Goal: Task Accomplishment & Management: Manage account settings

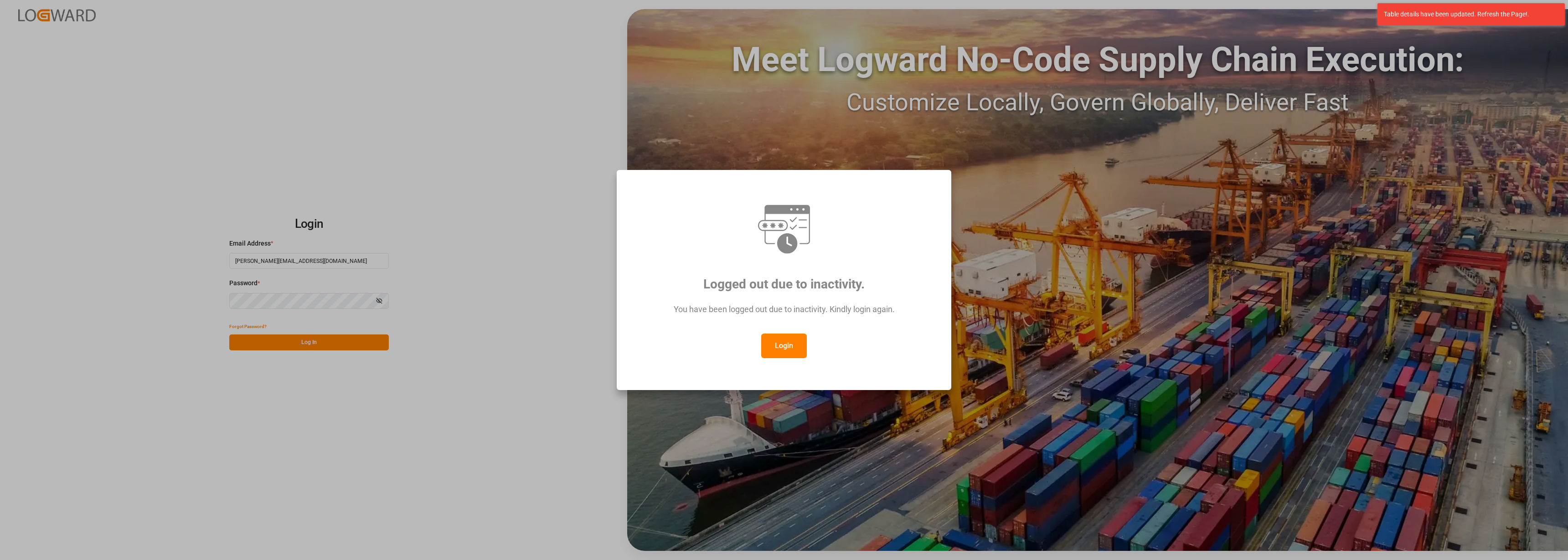
click at [791, 352] on button "Login" at bounding box center [784, 346] width 46 height 24
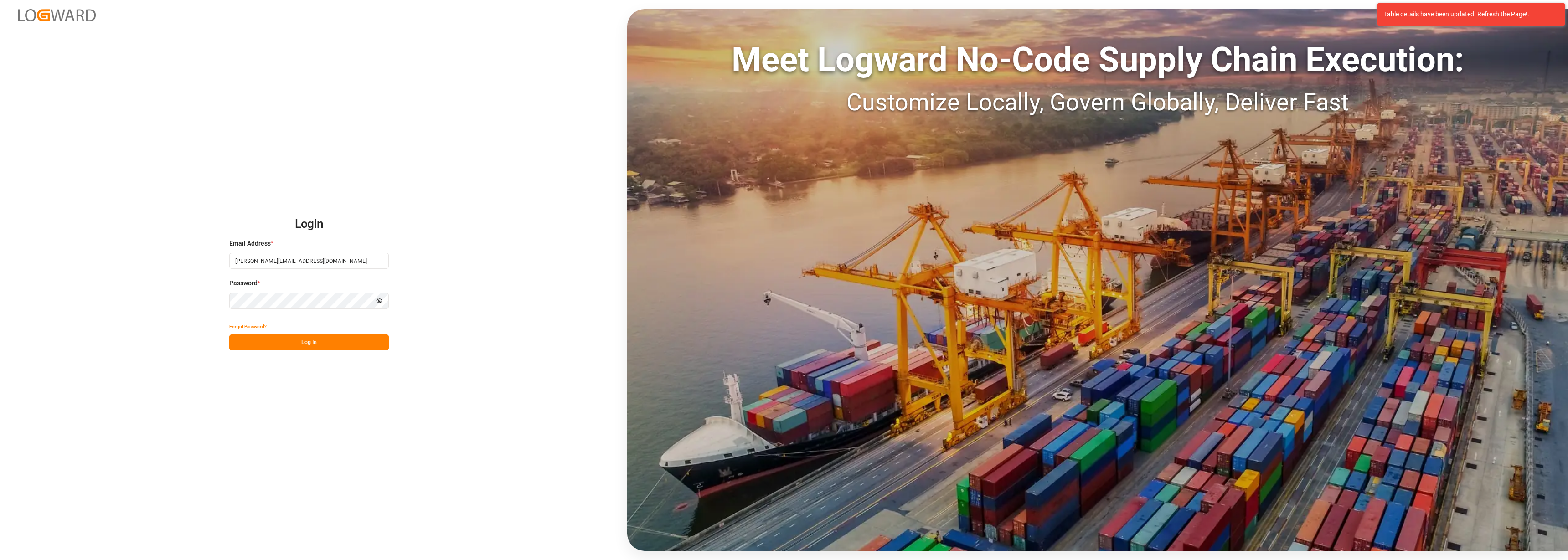
click at [306, 346] on button "Log In" at bounding box center [309, 343] width 159 height 16
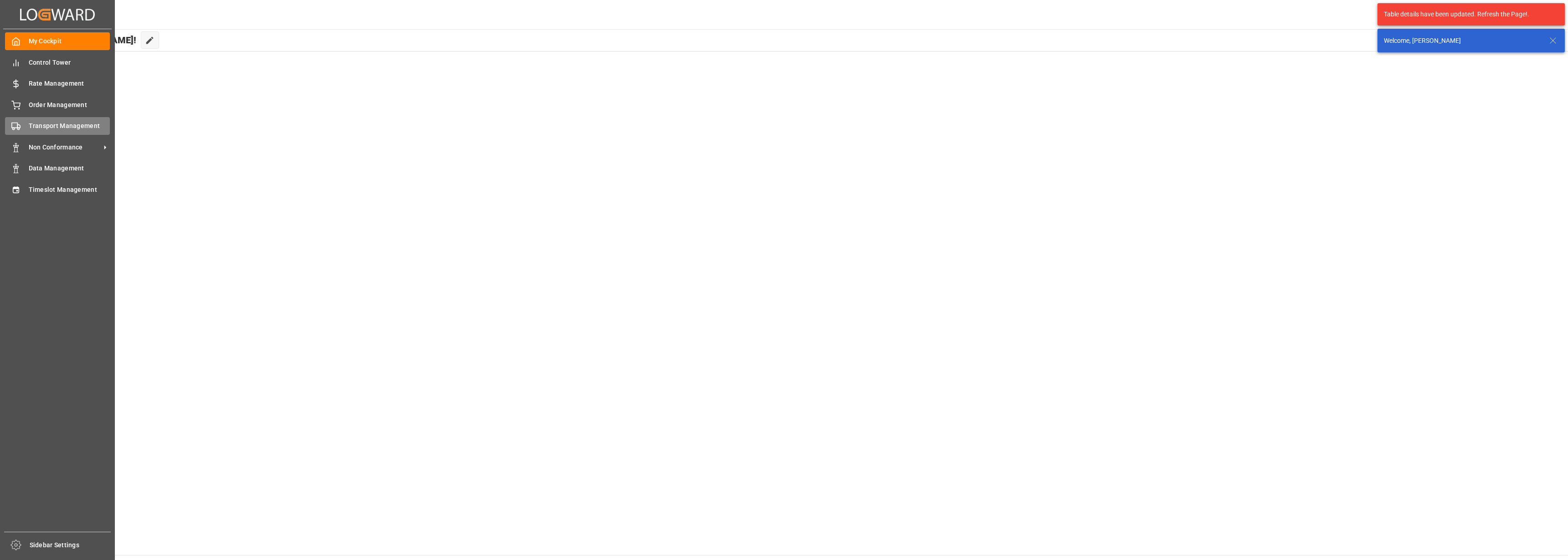
click at [18, 126] on polygon at bounding box center [18, 126] width 2 height 3
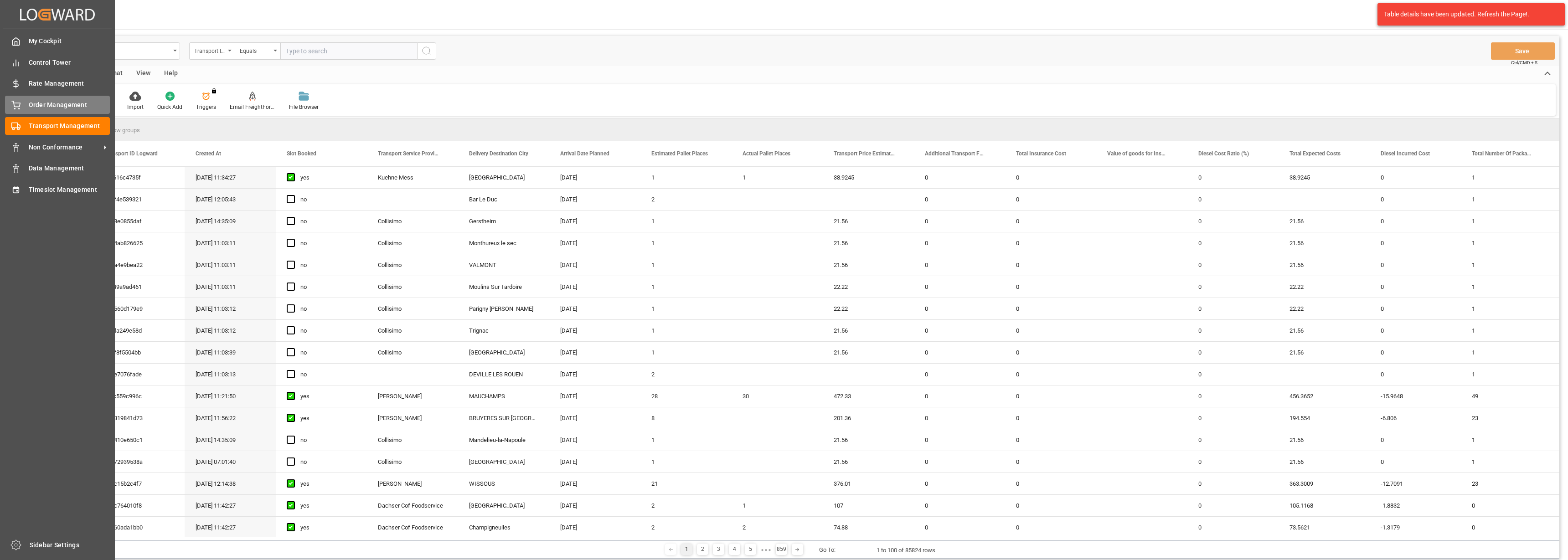
click at [23, 107] on div "Order Management Order Management" at bounding box center [57, 104] width 105 height 18
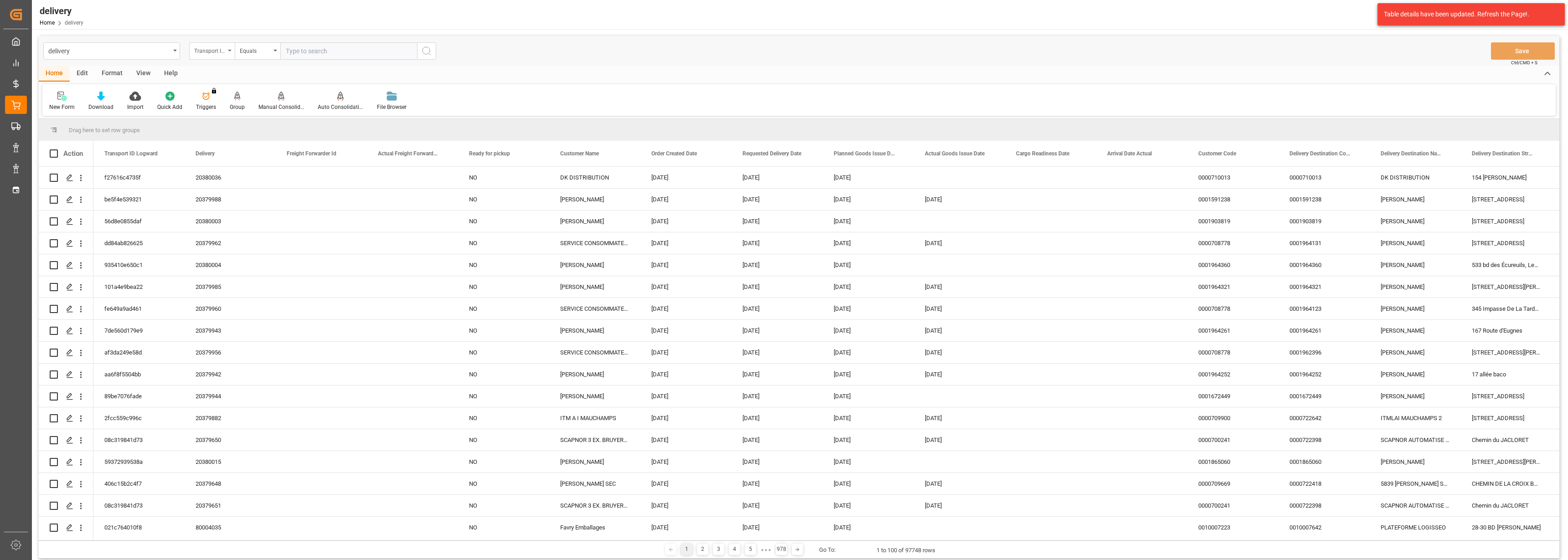
click at [232, 54] on div "Transport ID Logward" at bounding box center [212, 51] width 46 height 17
click at [228, 111] on div "Delivery" at bounding box center [257, 111] width 136 height 19
click at [297, 47] on input "text" at bounding box center [349, 51] width 137 height 17
type input "20355078"
click at [424, 50] on icon "search button" at bounding box center [427, 51] width 11 height 11
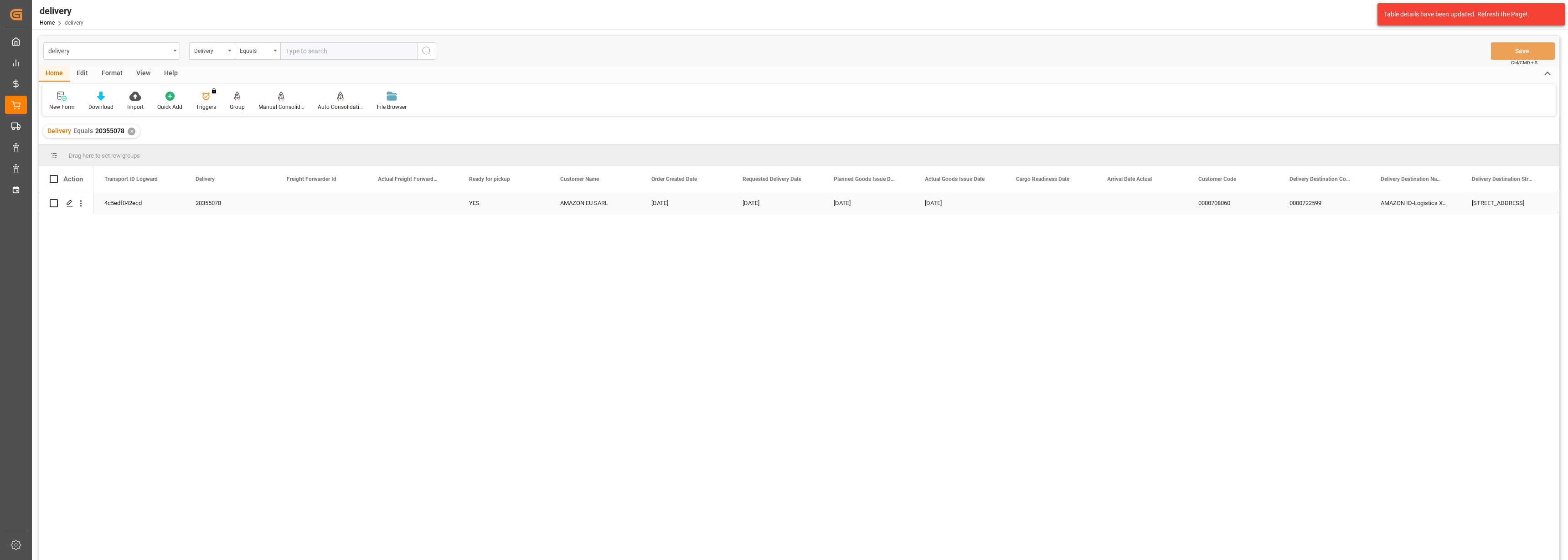
click at [122, 203] on div "4c5edf042ecd" at bounding box center [139, 203] width 91 height 21
drag, startPoint x: 469, startPoint y: 551, endPoint x: 432, endPoint y: 555, distance: 37.2
click at [469, 551] on div "4c5edf042ecd 20355078 YES AMAZON EU SARL [DATE] [DATE] [DATE] [DATE] 0000708060…" at bounding box center [827, 379] width 1466 height 374
click at [320, 47] on input "text" at bounding box center [349, 51] width 137 height 17
type input "20354100"
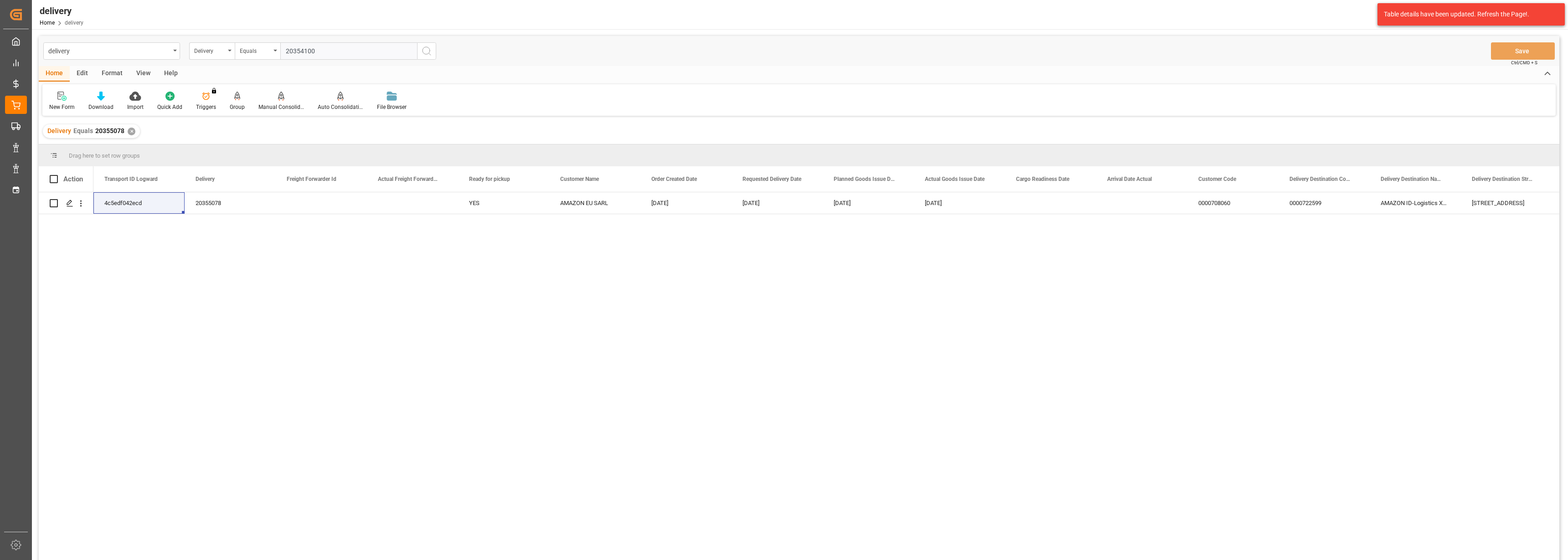
click at [427, 54] on circle "search button" at bounding box center [426, 51] width 7 height 7
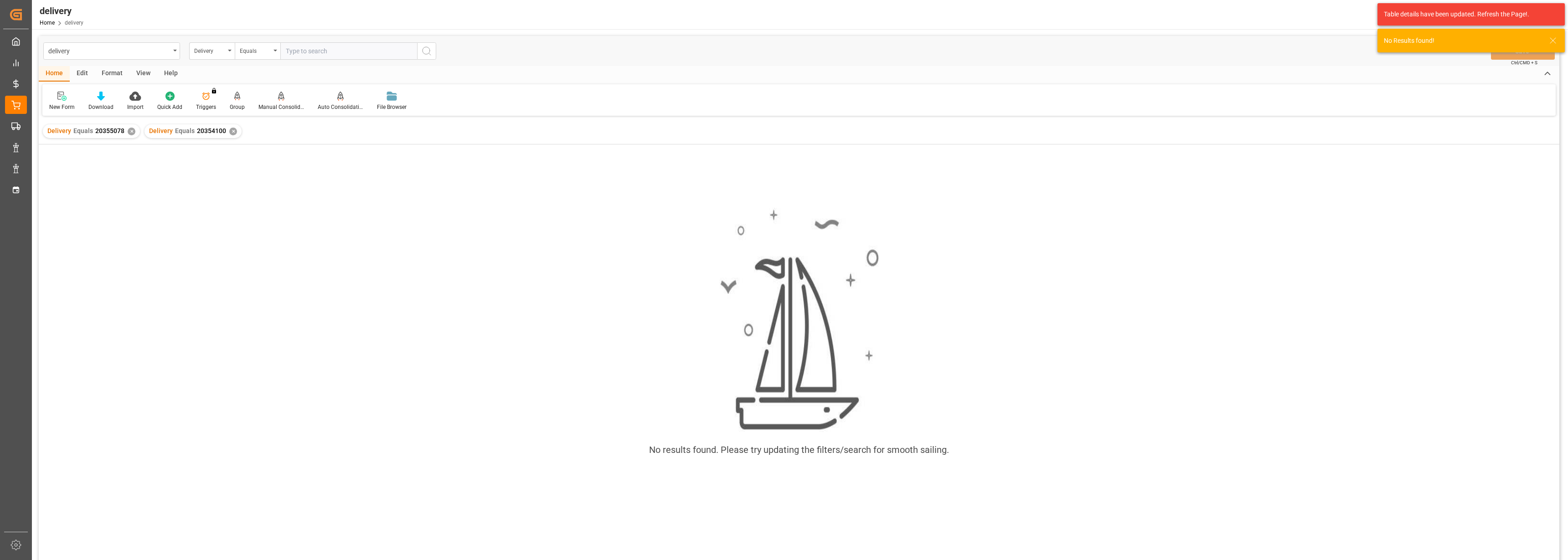
click at [128, 130] on div "✕" at bounding box center [131, 131] width 8 height 8
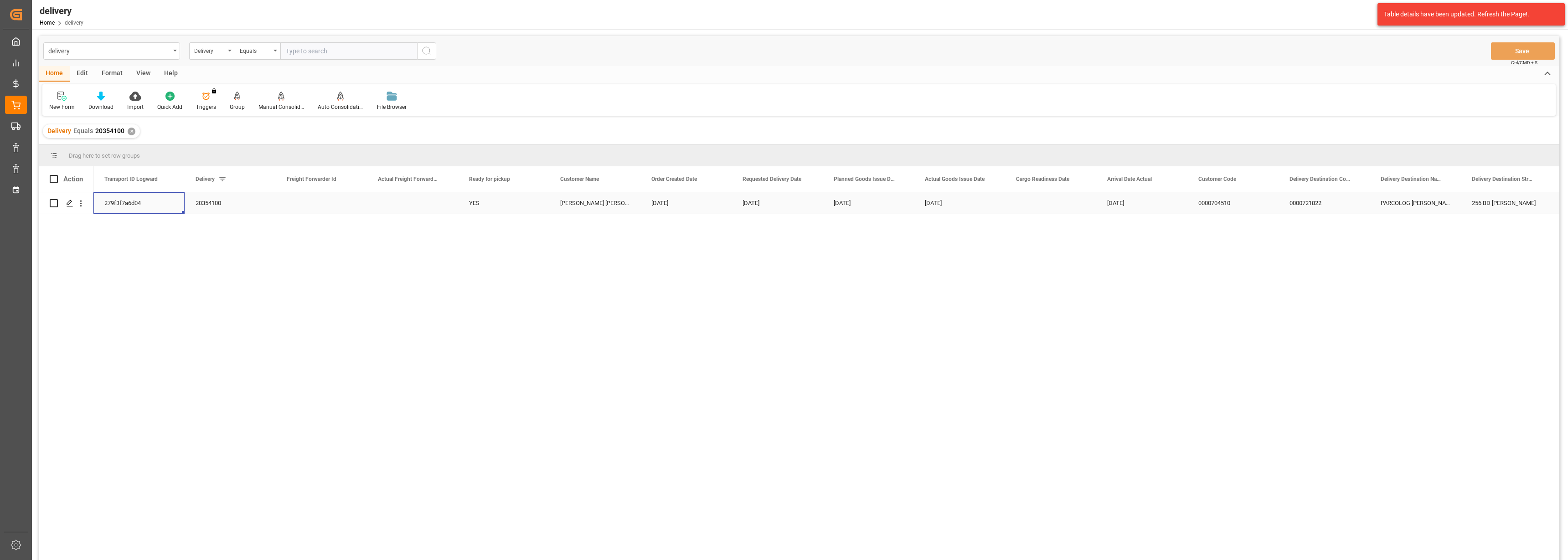
click at [144, 197] on div "279f3f7a6d04" at bounding box center [139, 203] width 91 height 21
click at [128, 131] on div "✕" at bounding box center [131, 131] width 8 height 8
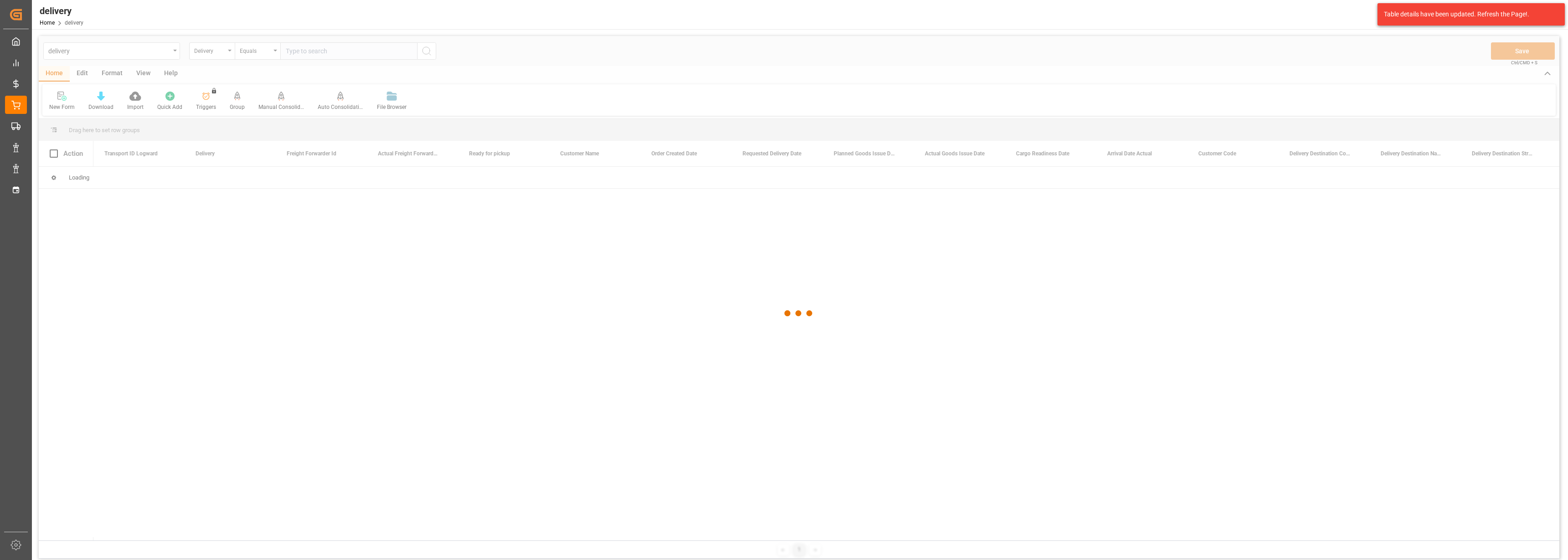
click at [319, 50] on div at bounding box center [799, 313] width 1521 height 555
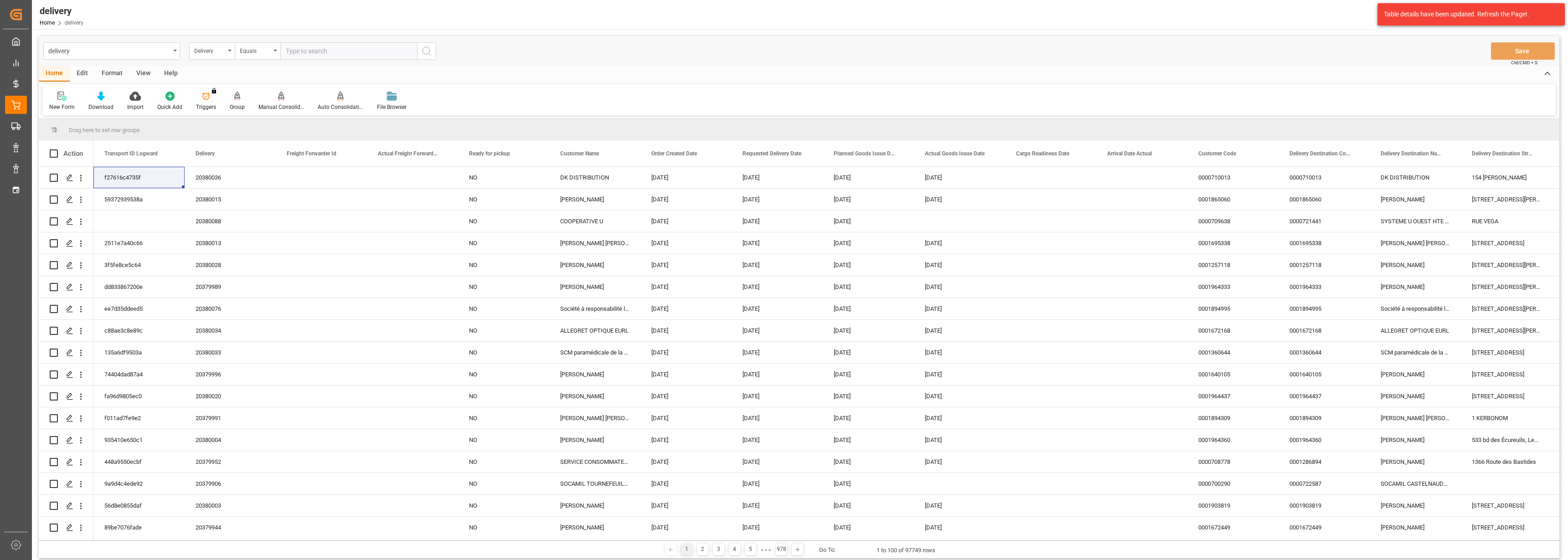
click at [315, 50] on input "text" at bounding box center [349, 51] width 137 height 17
type input "20355080"
click at [429, 51] on icon "search button" at bounding box center [427, 51] width 11 height 11
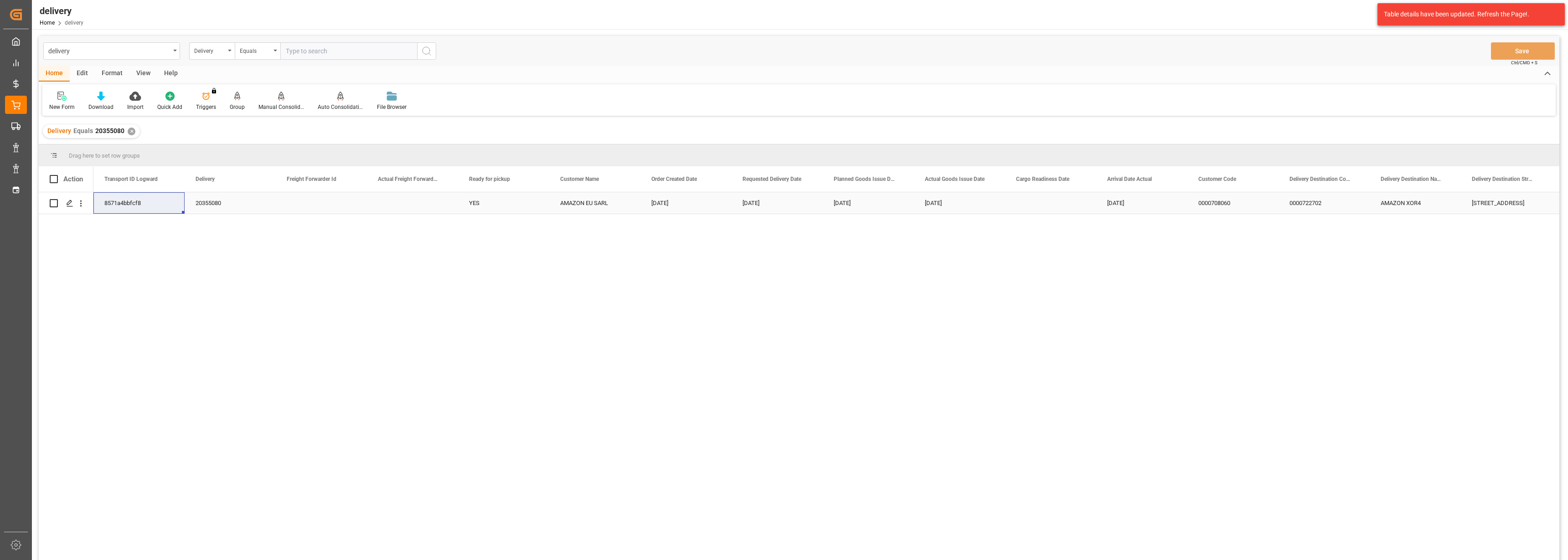
click at [121, 202] on div "8571a4bbfcf8" at bounding box center [139, 203] width 91 height 21
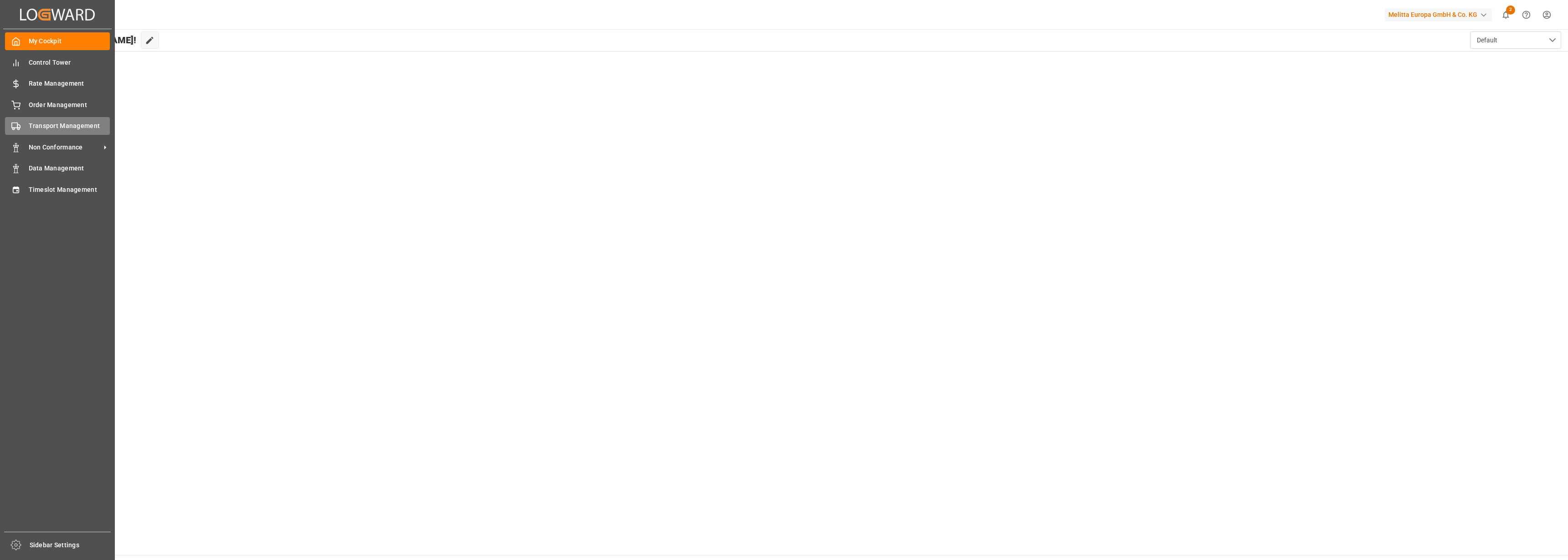
click at [29, 126] on span "Transport Management" at bounding box center [69, 126] width 82 height 10
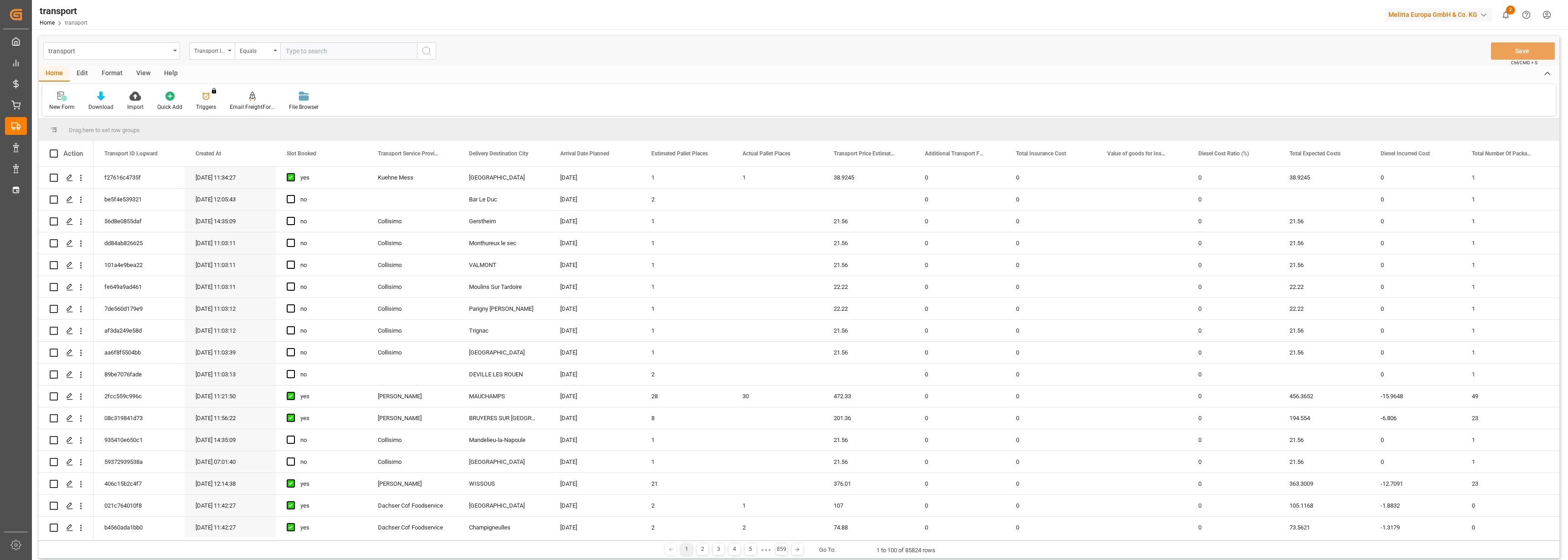
click at [332, 50] on input "text" at bounding box center [349, 51] width 137 height 17
type input "4c5edf042ecd"
click at [432, 50] on button "search button" at bounding box center [426, 51] width 19 height 17
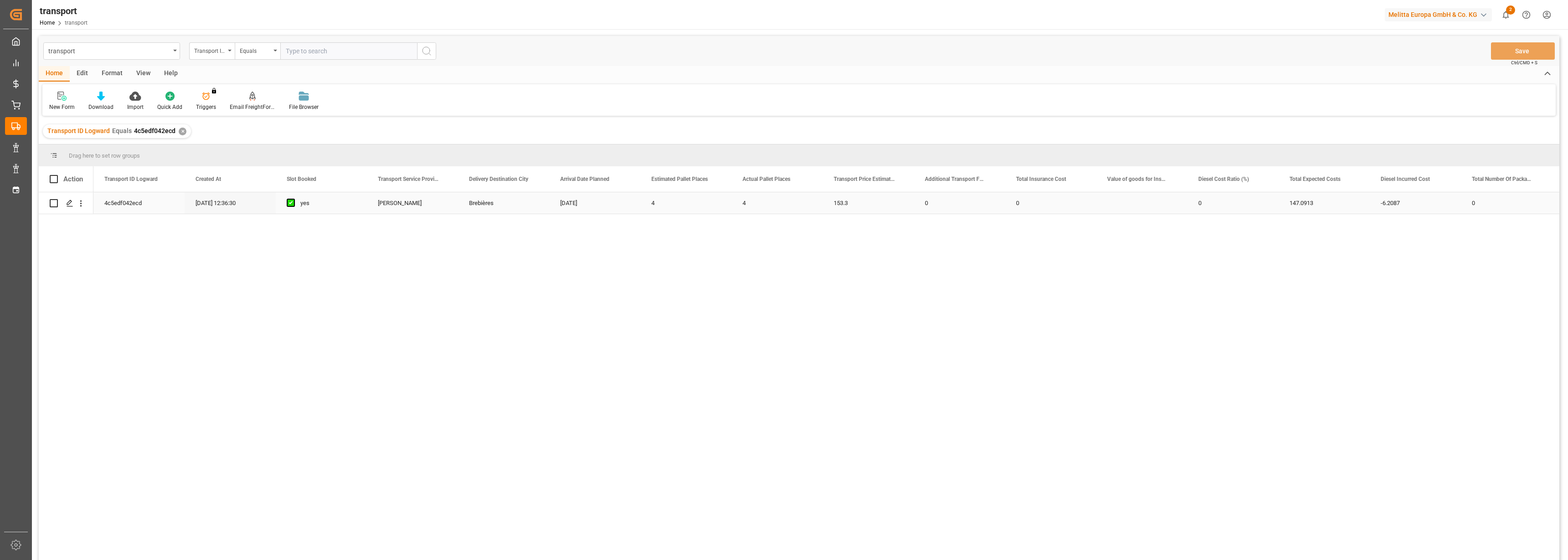
click at [234, 208] on div "15-11-2024 12:36:30" at bounding box center [230, 203] width 91 height 21
click at [67, 205] on icon "Press SPACE to select this row." at bounding box center [70, 203] width 7 height 7
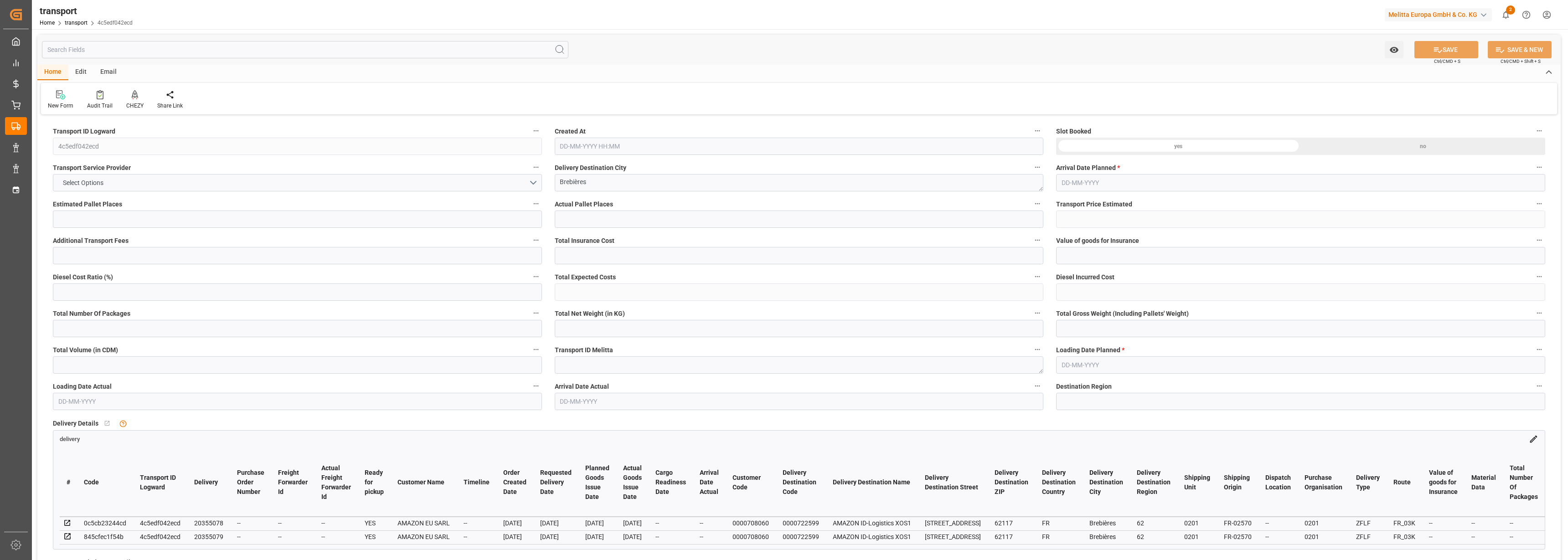
type input "4"
type input "153.3"
type input "0"
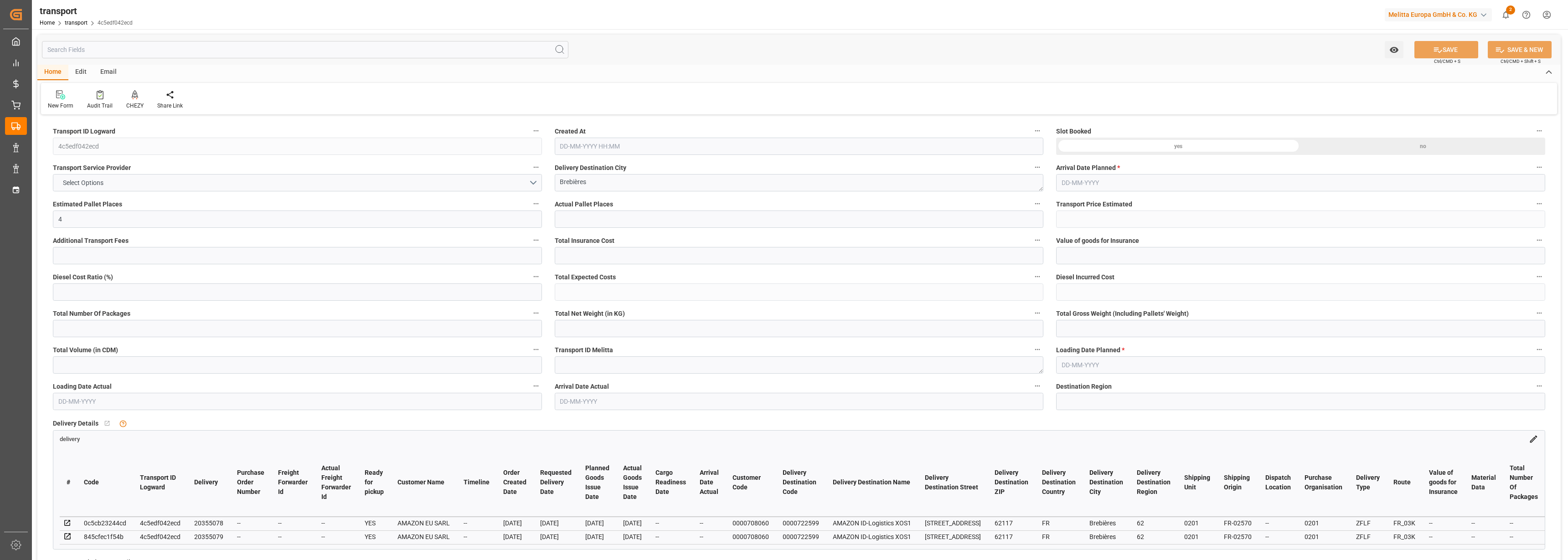
type input "0"
type input "147.0913"
type input "-6.2087"
type input "0"
type input "668.877"
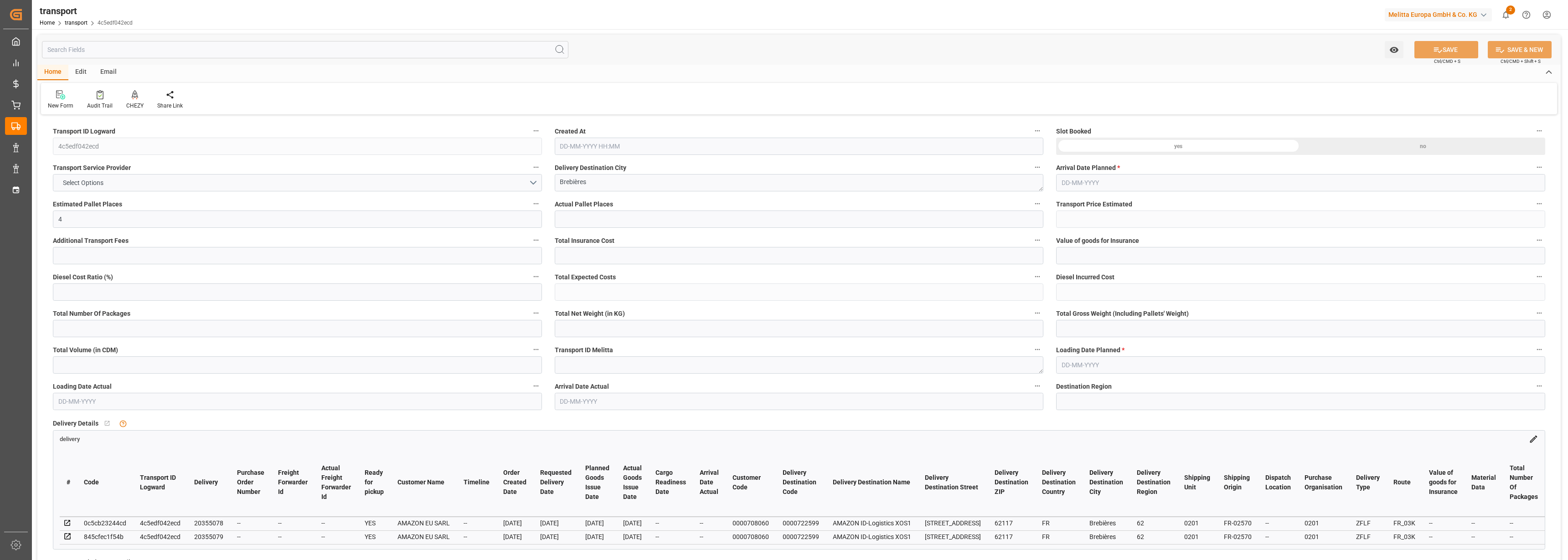
type input "852.056"
type input "5250.9"
type input "62"
type input "2"
type input "36"
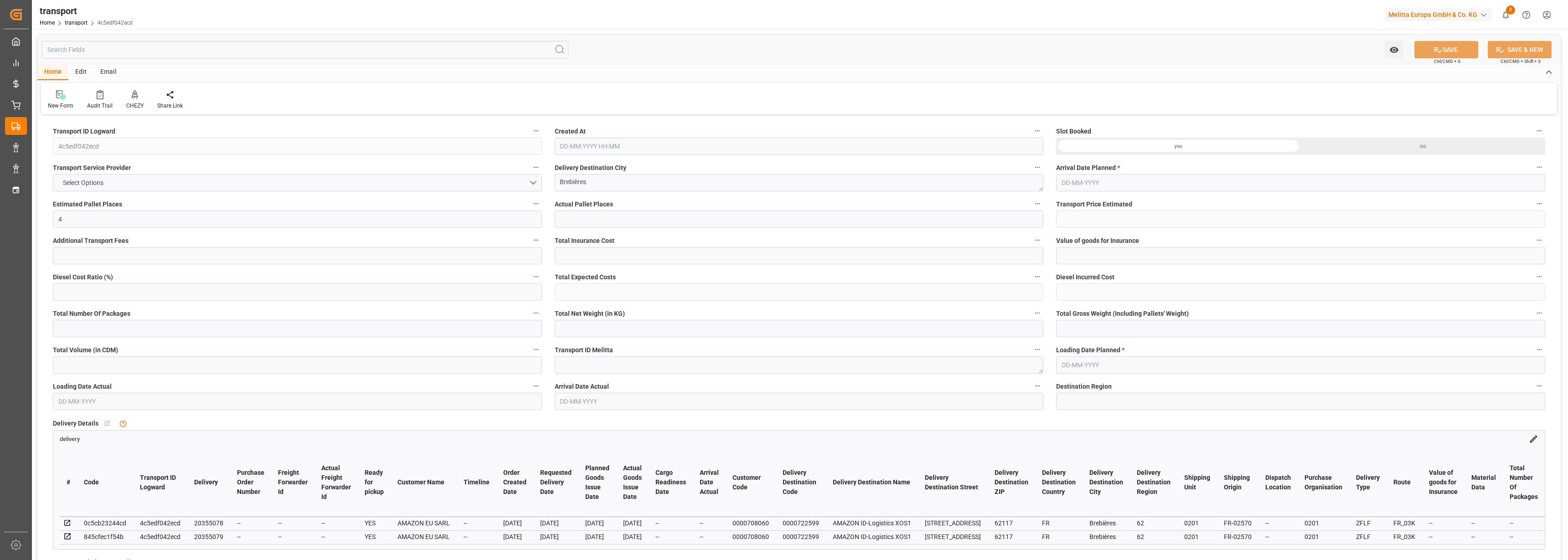
type input "4"
type input "101"
type input "758.184"
type input "0"
type input "4710.8598"
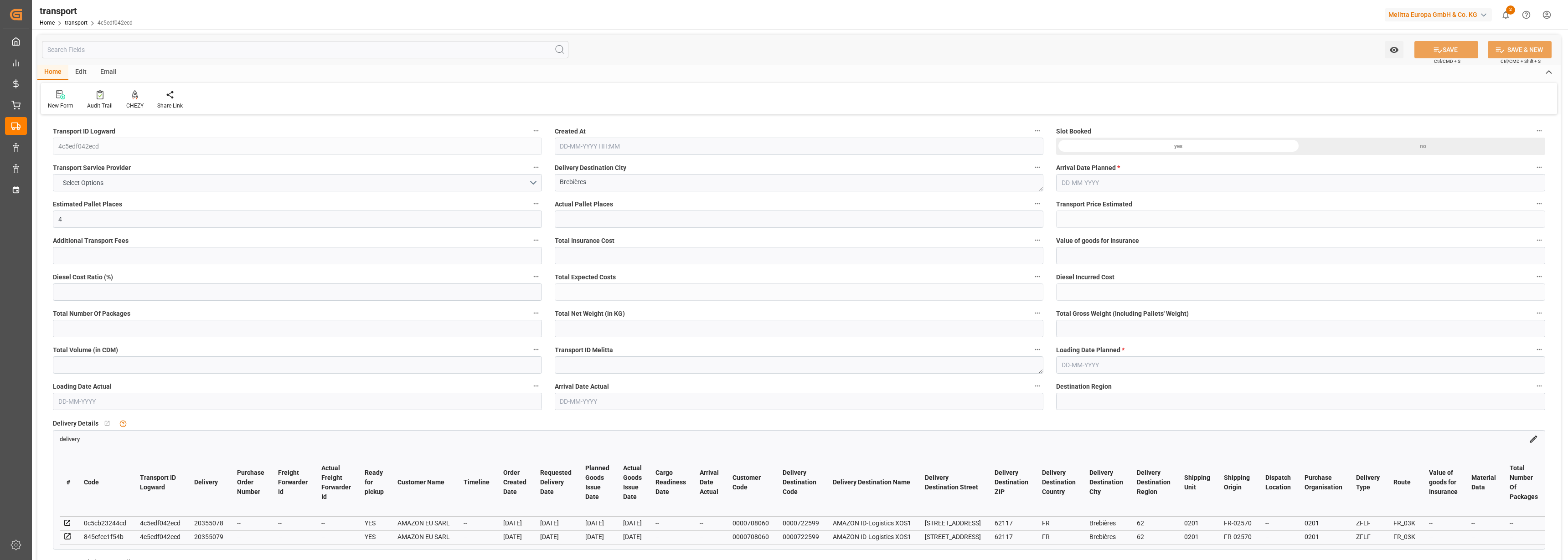
type input "0"
type input "21"
type input "35"
type input "15-11-2024 12:36"
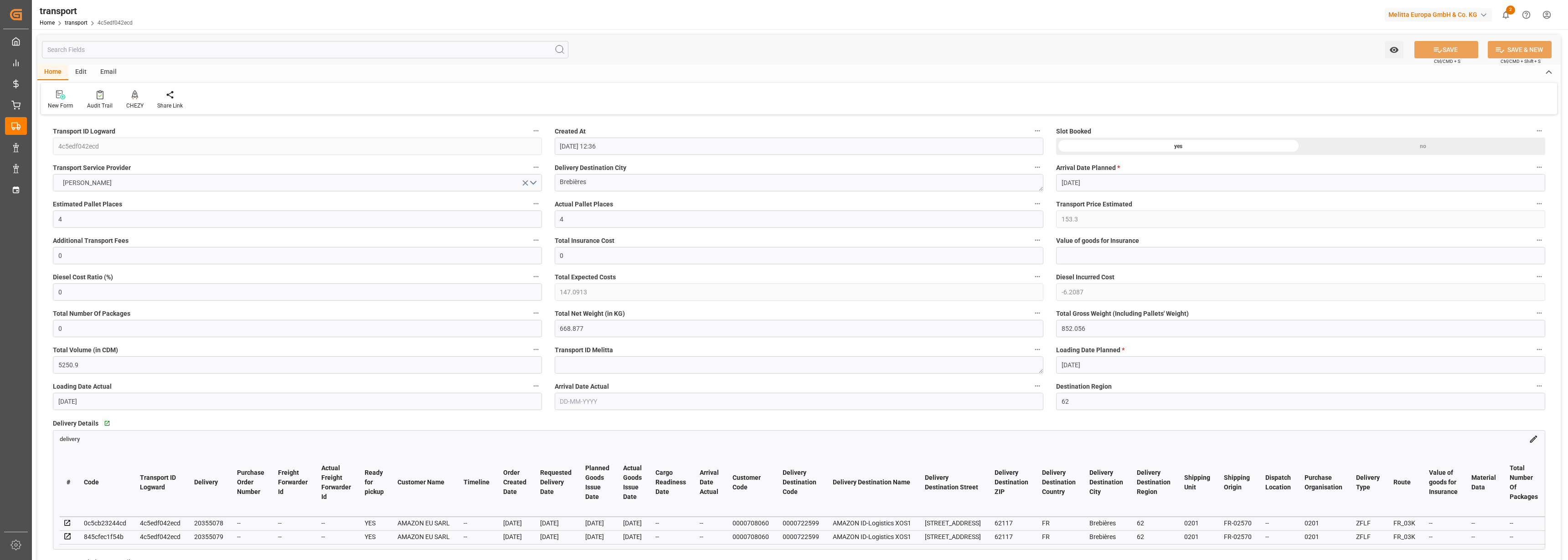
type input "[DATE]"
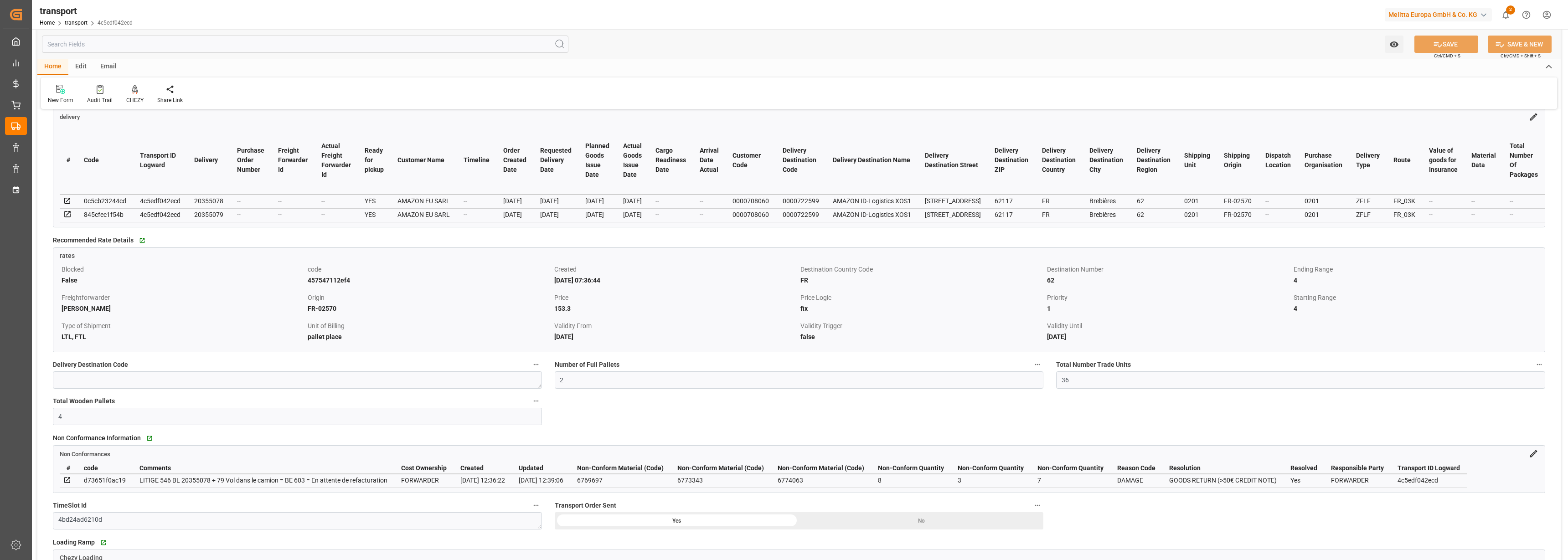
scroll to position [342, 0]
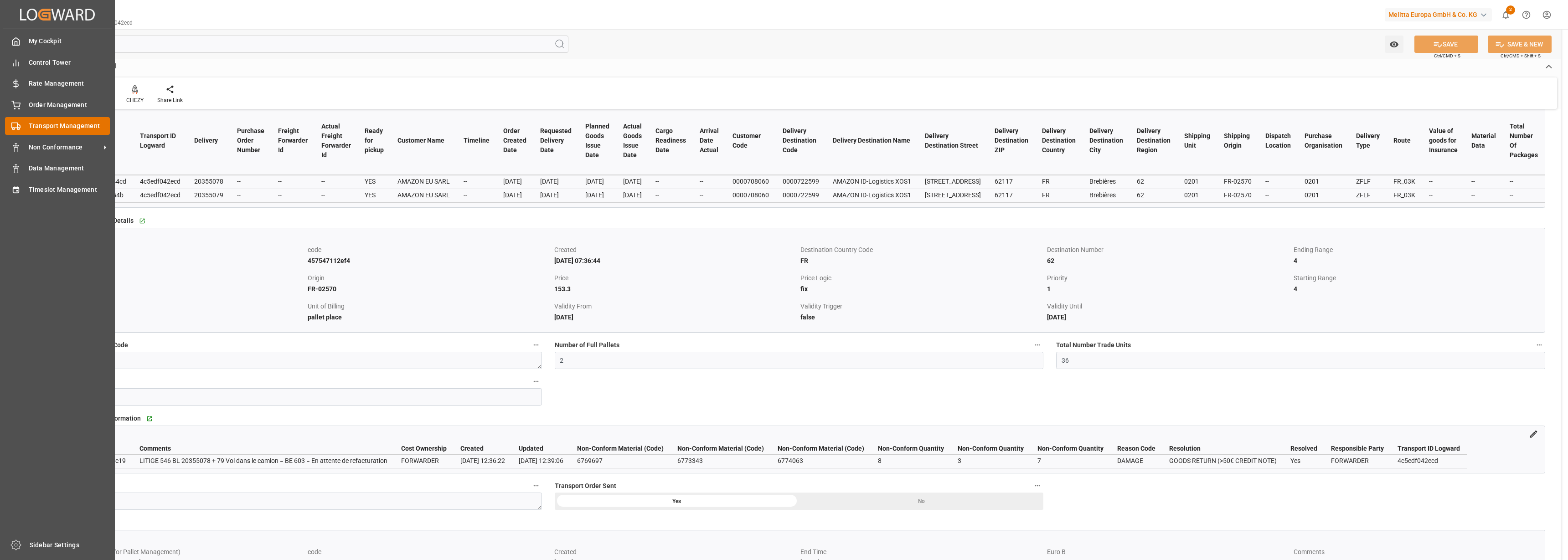
click at [22, 122] on div "Transport Management Transport Management" at bounding box center [57, 125] width 105 height 18
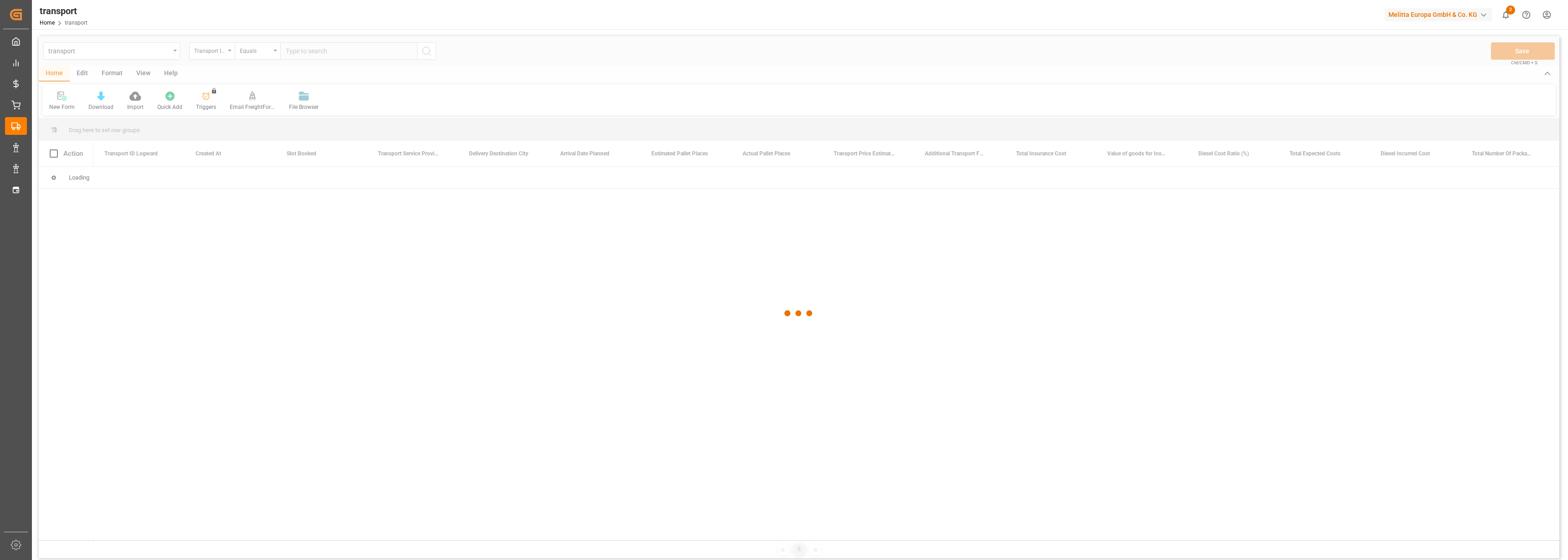
click at [315, 53] on div at bounding box center [799, 313] width 1521 height 555
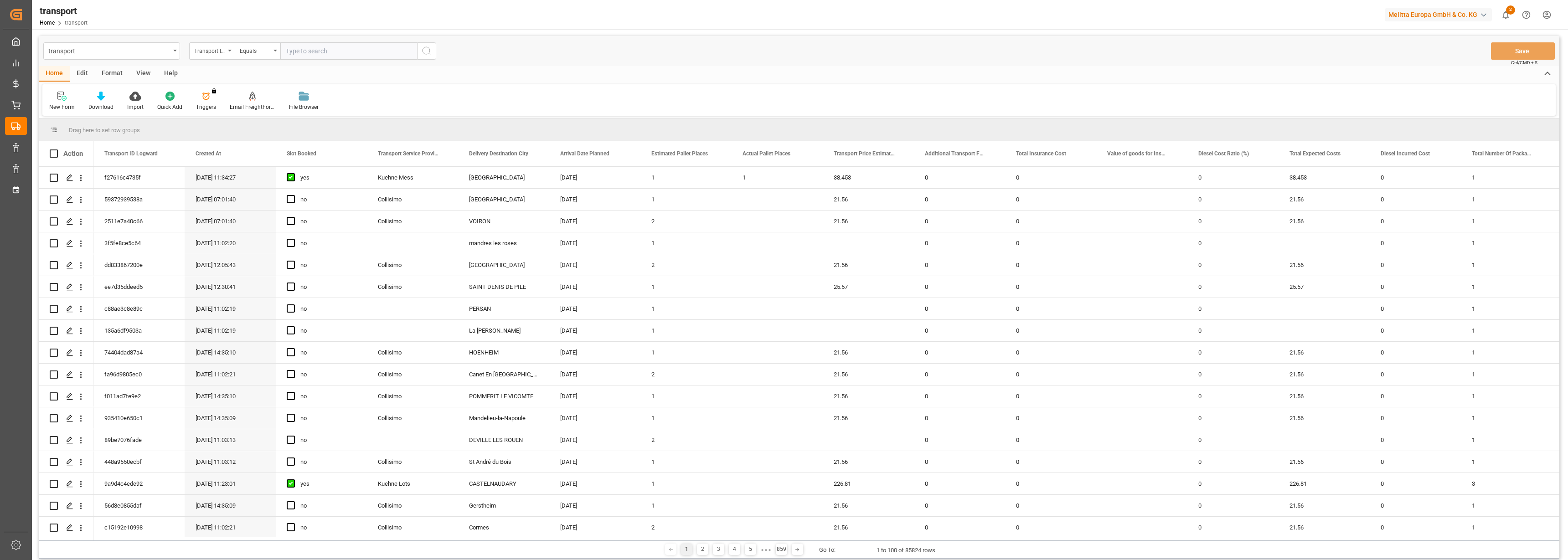
click at [315, 53] on input "text" at bounding box center [349, 51] width 137 height 17
click at [335, 46] on input "text" at bounding box center [349, 51] width 137 height 17
paste input "v"
click at [335, 50] on input "text" at bounding box center [349, 51] width 137 height 17
type input "v"
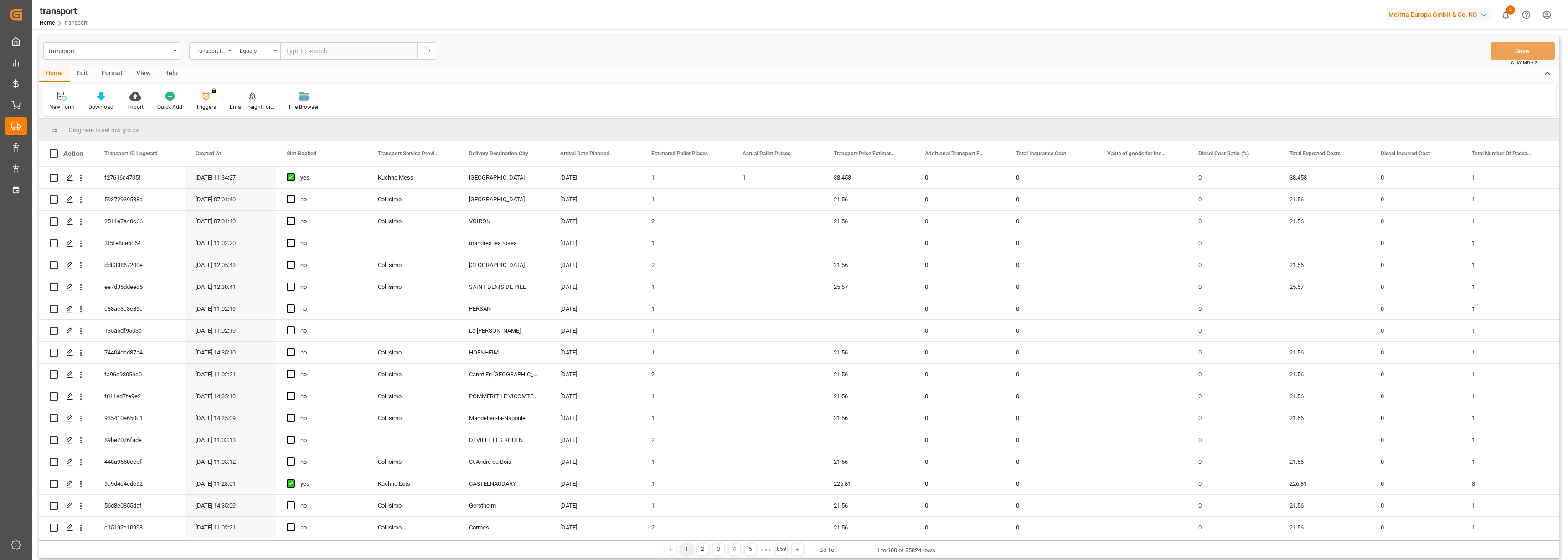
click at [334, 53] on input "text" at bounding box center [349, 51] width 137 height 17
click at [317, 53] on input "text" at bounding box center [349, 51] width 137 height 17
paste input "279f3f7a6d04"
type input "279f3f7a6d04"
click at [432, 52] on icon "search button" at bounding box center [427, 51] width 11 height 11
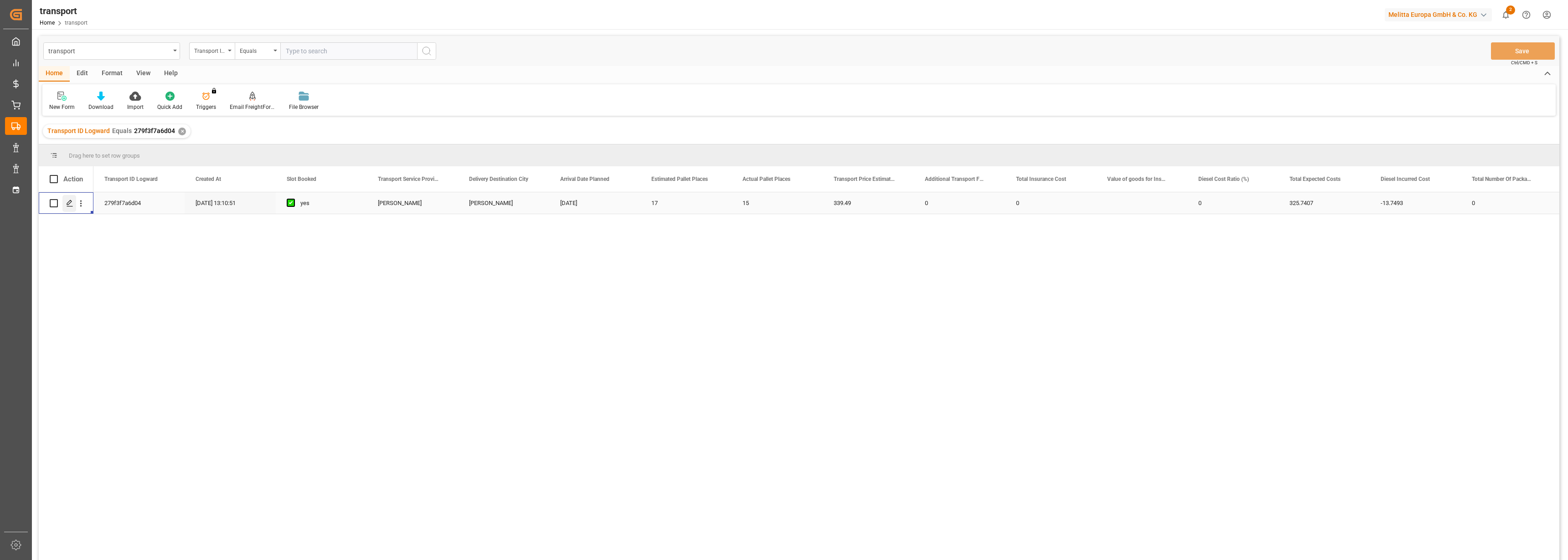
click at [68, 203] on icon "Press SPACE to select this row." at bounding box center [70, 203] width 7 height 7
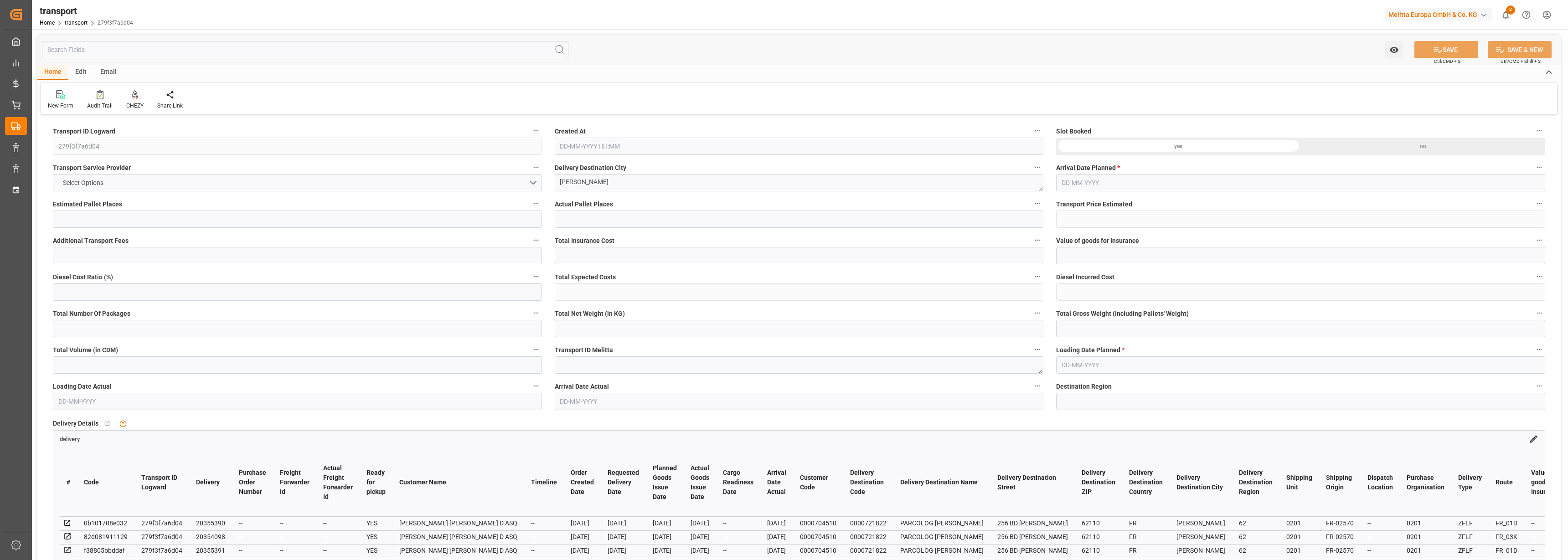
type input "17"
type input "15"
type input "339.49"
type input "0"
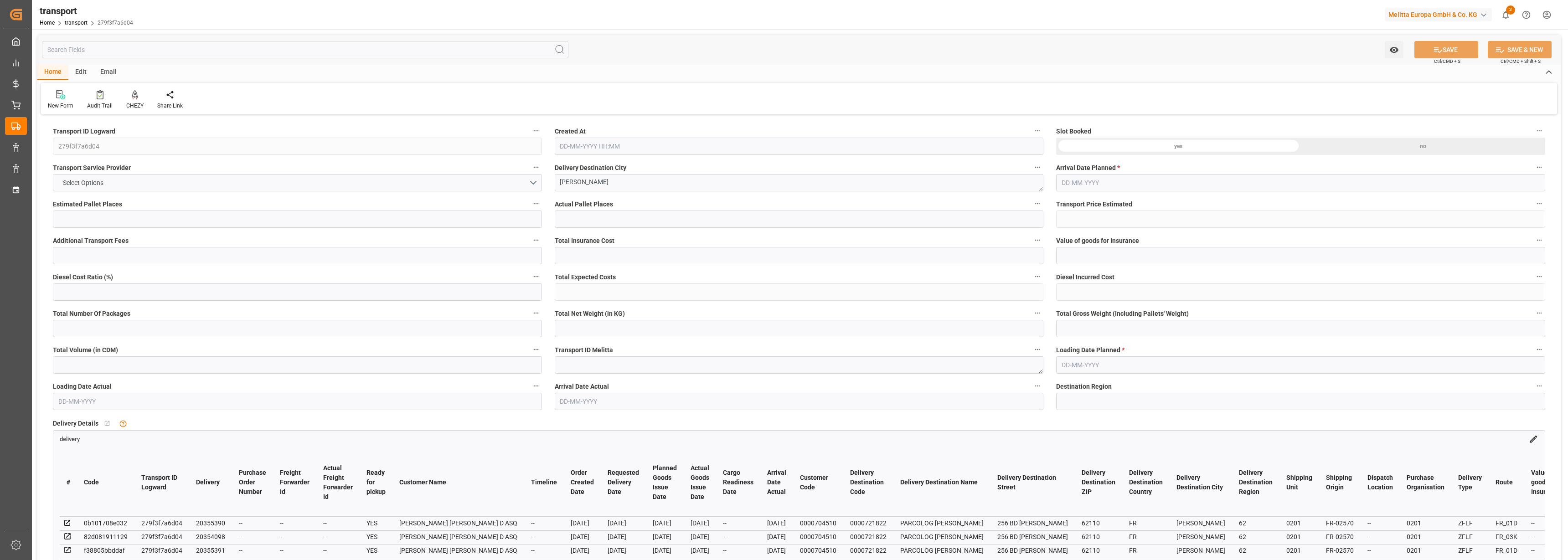
type input "0"
type input "325.7407"
type input "-13.7493"
type input "0"
type input "2083.022"
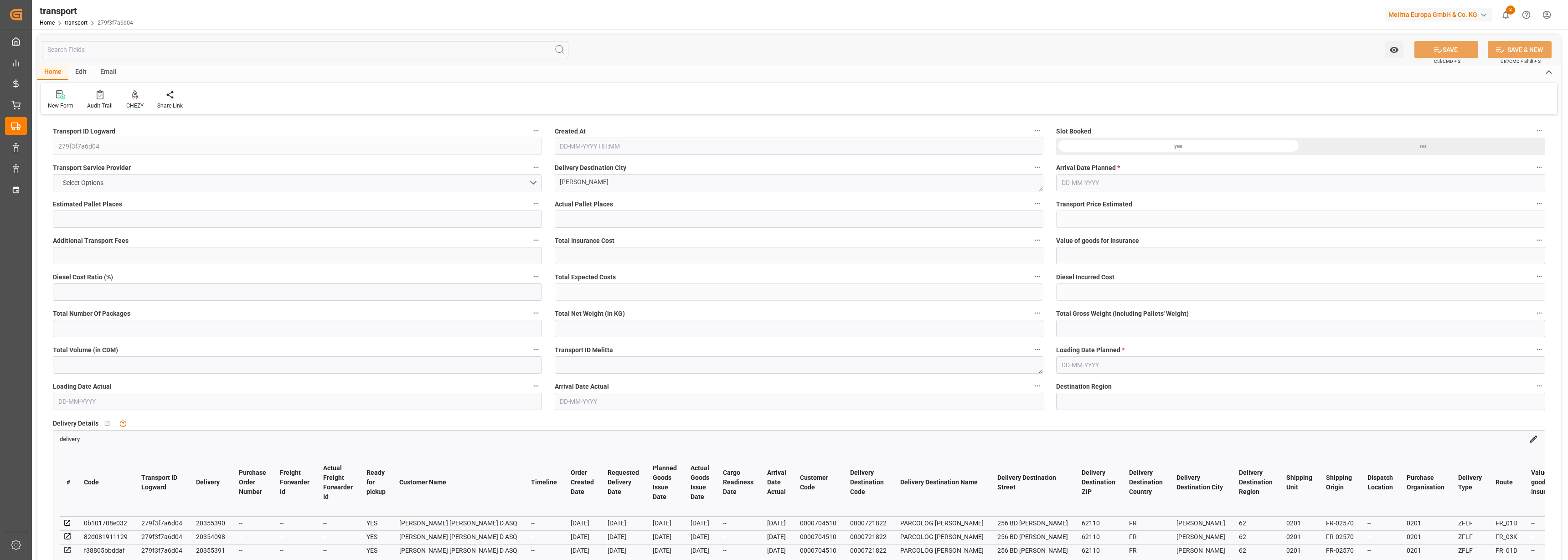
type input "2928.089"
type input "15716.585"
type input "62"
type input "6"
type input "361"
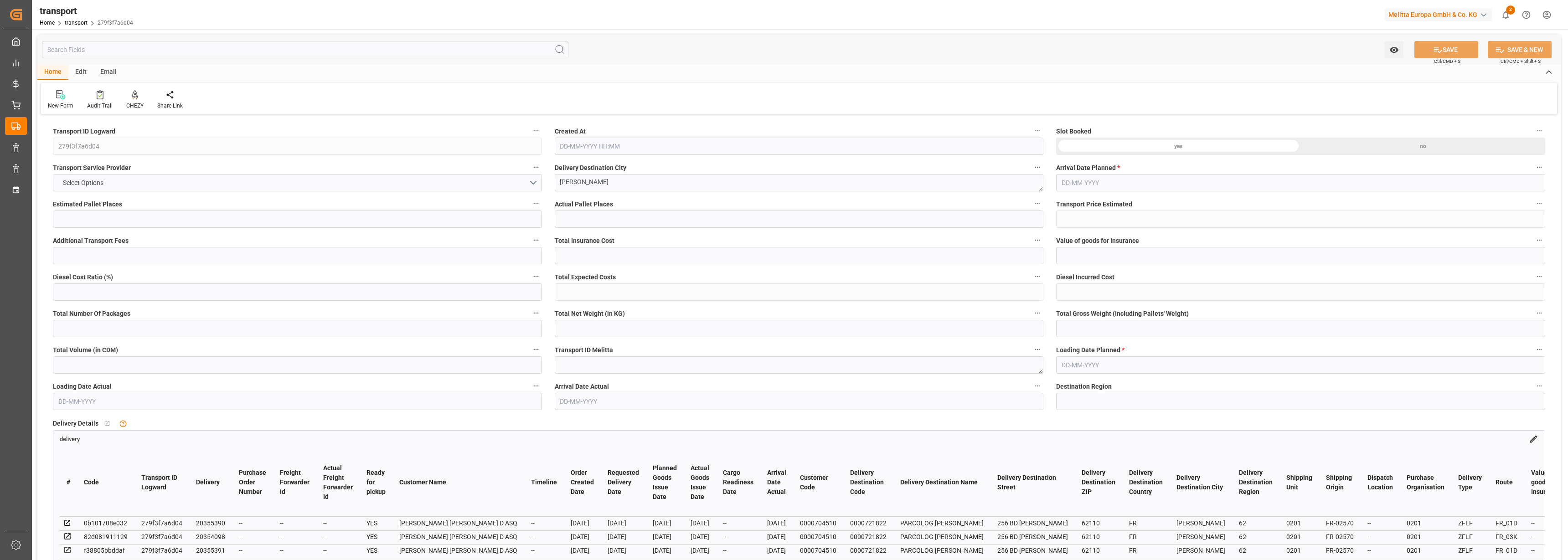
type input "17"
type input "101"
type input "2495.557"
type input "0"
type input "10767.6795"
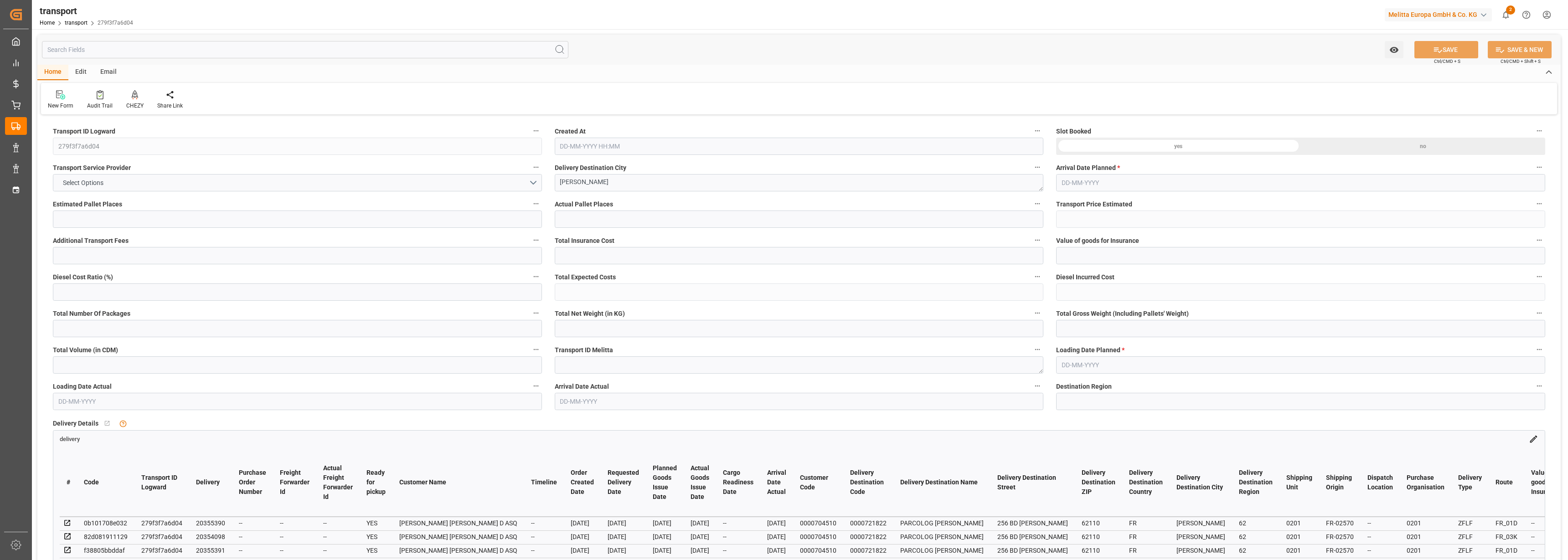
type input "0"
type input "21"
type input "80"
type input "04-11-2024 13:10"
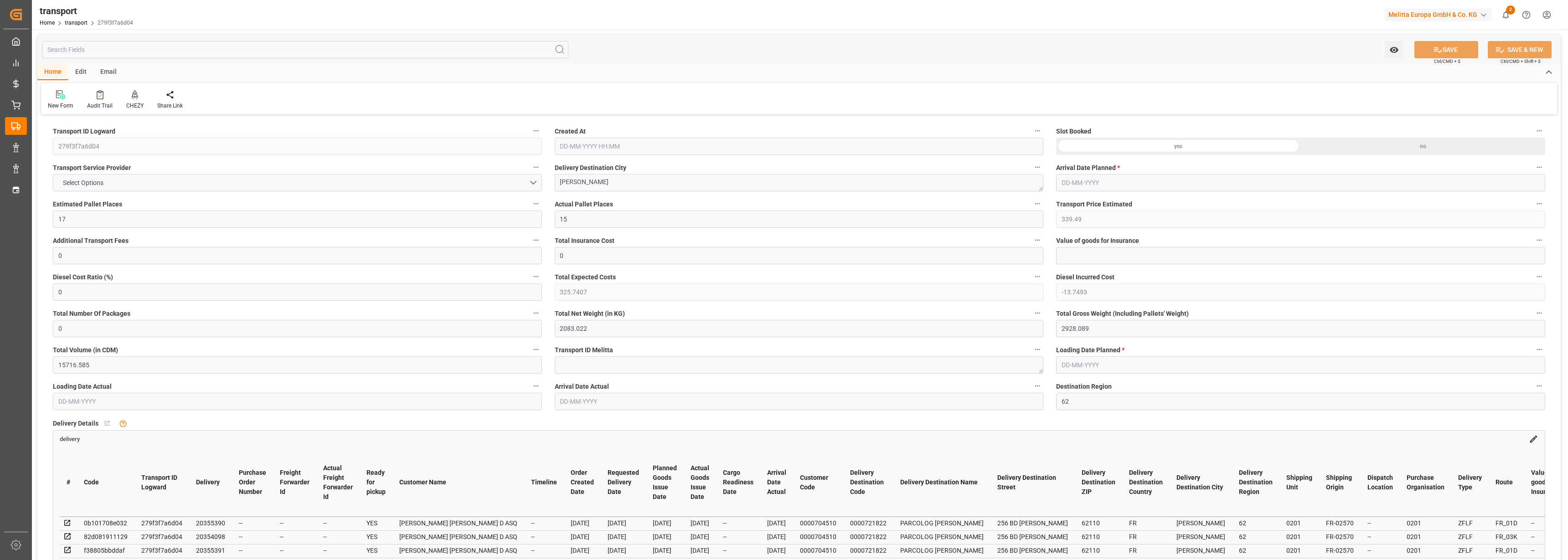
type input "[DATE]"
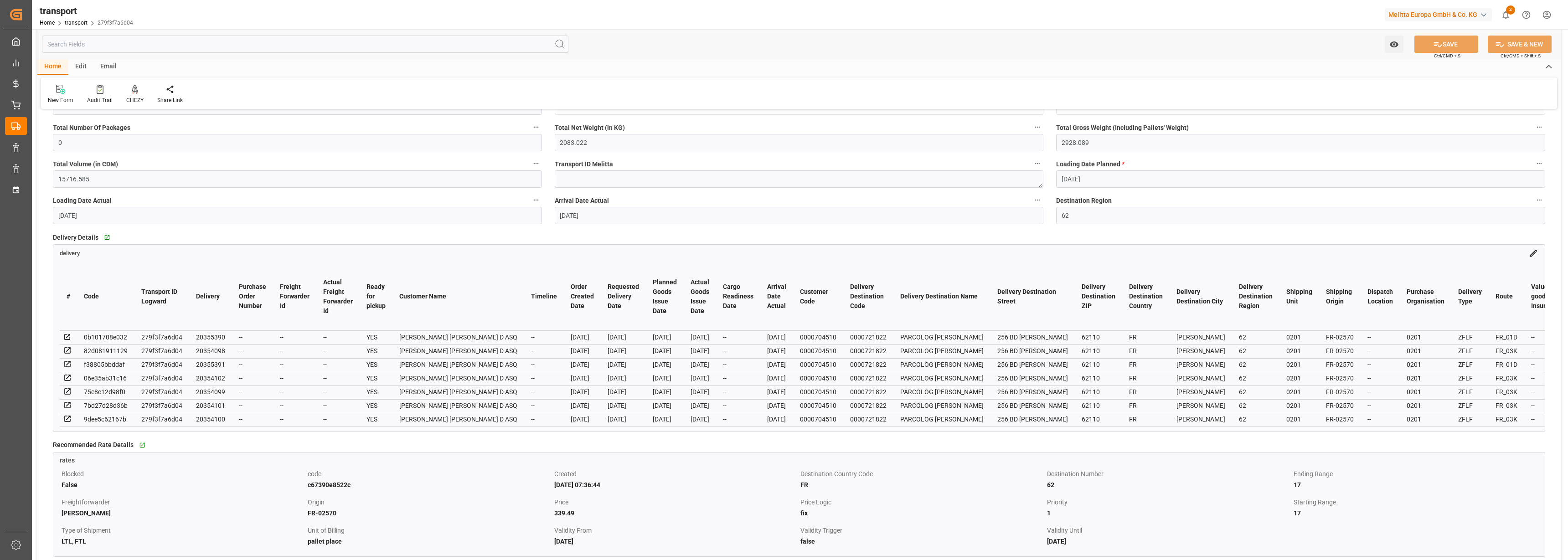
scroll to position [228, 0]
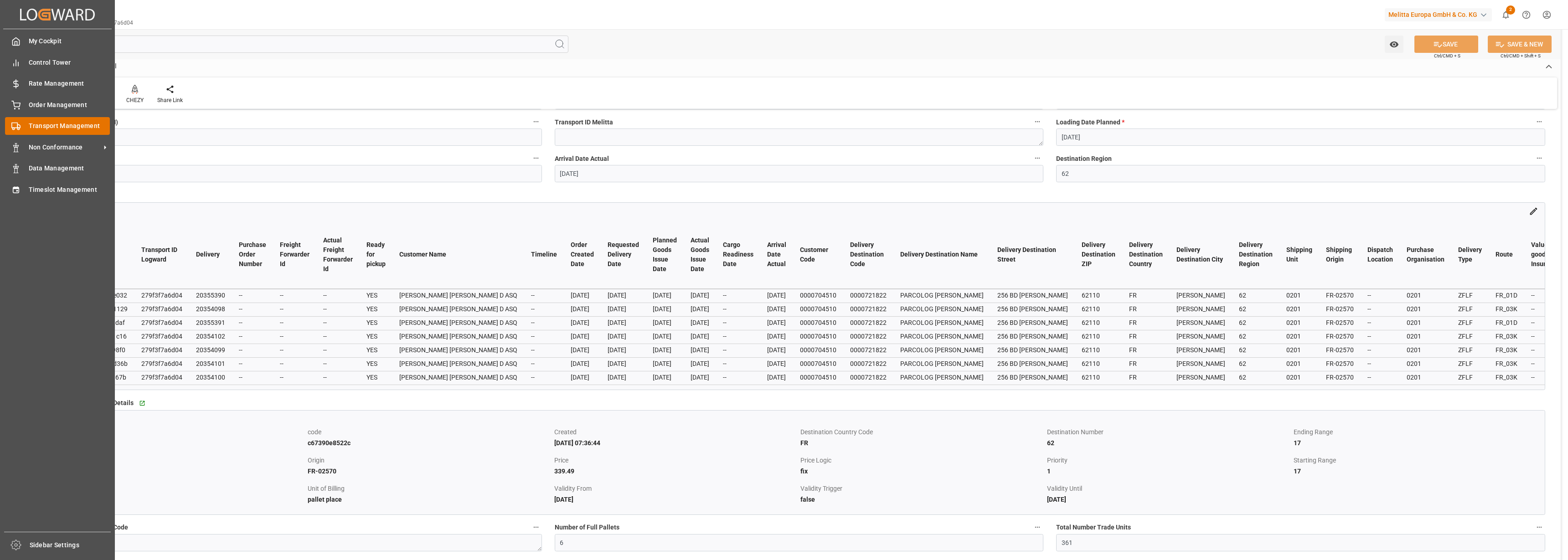
click at [30, 124] on span "Transport Management" at bounding box center [69, 126] width 82 height 10
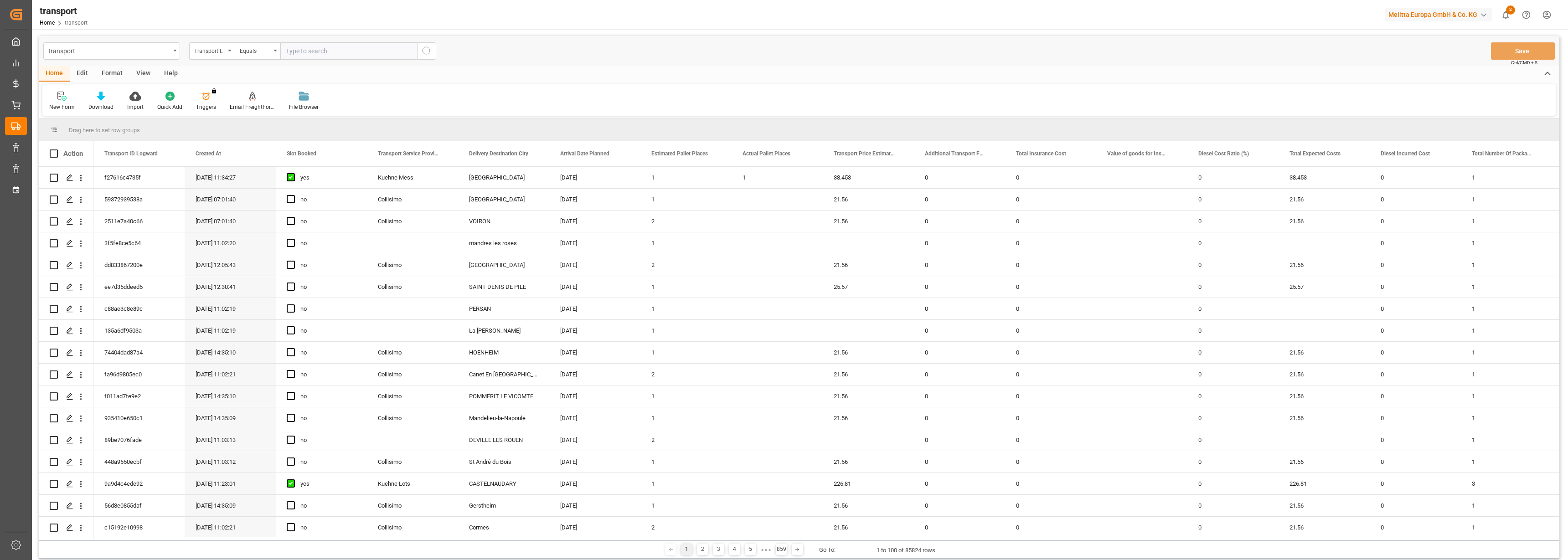
click at [318, 50] on input "text" at bounding box center [349, 51] width 137 height 17
paste input "8571a4bbfcf8"
type input "8571a4bbfcf8"
drag, startPoint x: 423, startPoint y: 54, endPoint x: 432, endPoint y: 57, distance: 9.5
click at [422, 52] on icon "search button" at bounding box center [427, 51] width 11 height 11
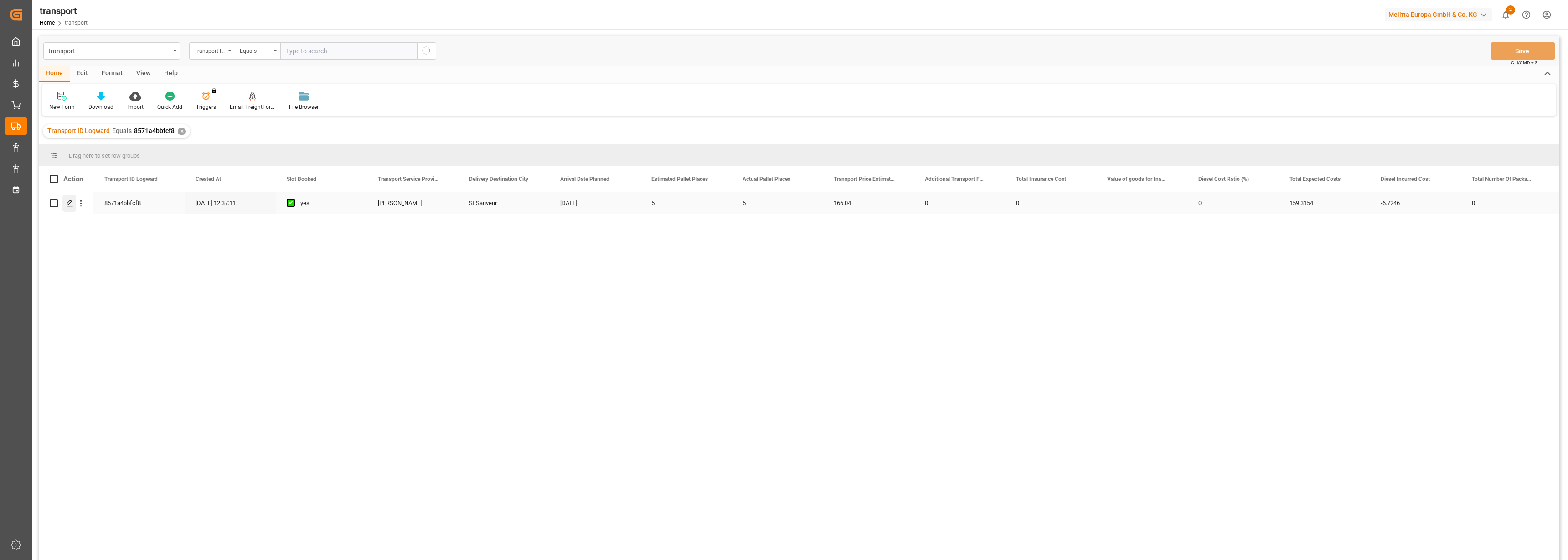
click at [69, 203] on icon "Press SPACE to select this row." at bounding box center [70, 203] width 7 height 7
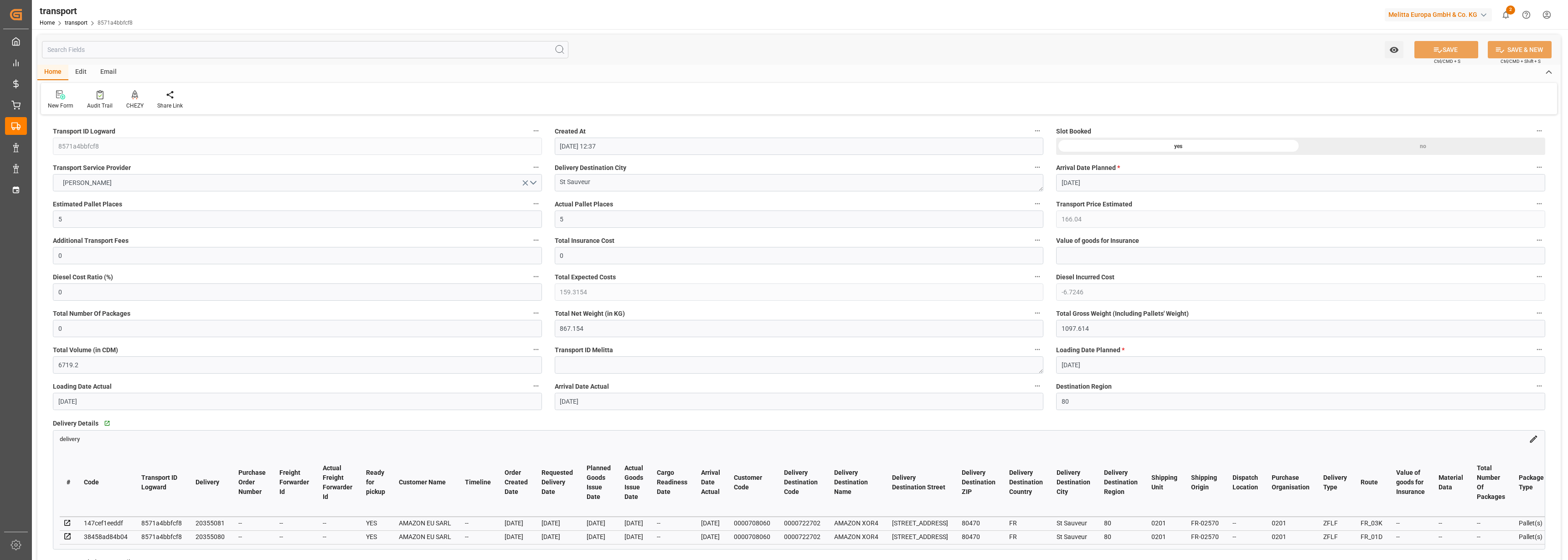
type input "15-11-2024 12:37"
type input "[DATE]"
type input "25-11-2024"
type input "[DATE]"
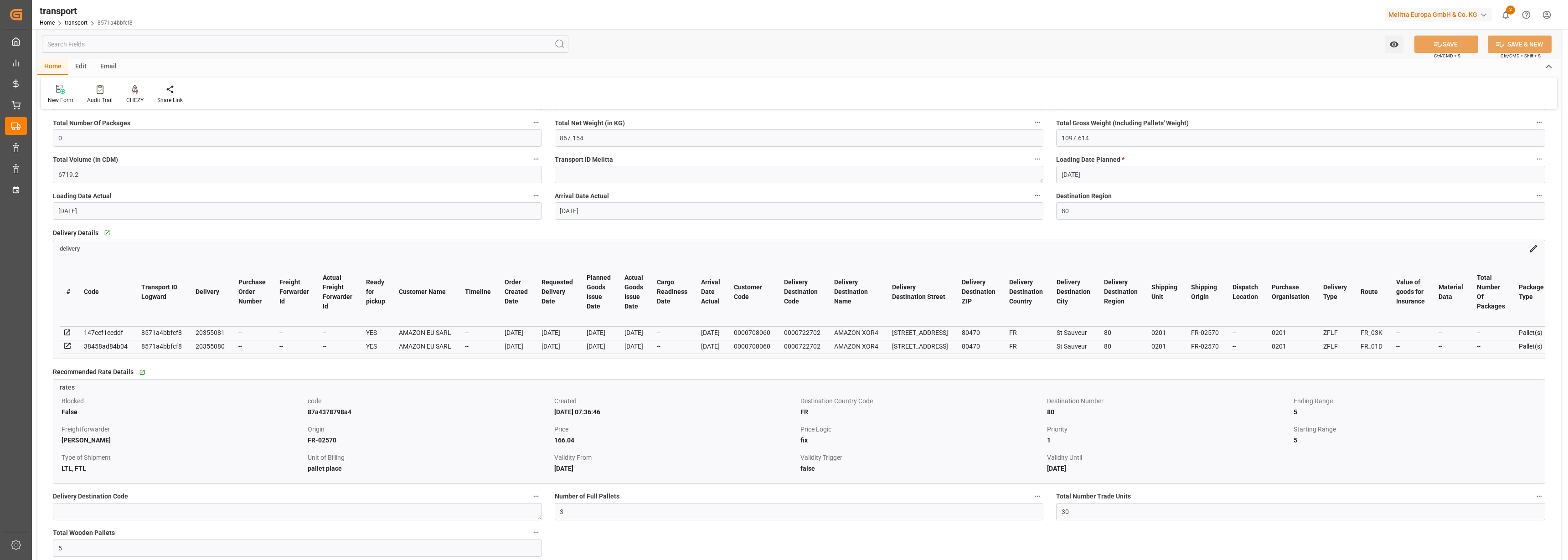
scroll to position [171, 0]
